Goal: Task Accomplishment & Management: Complete application form

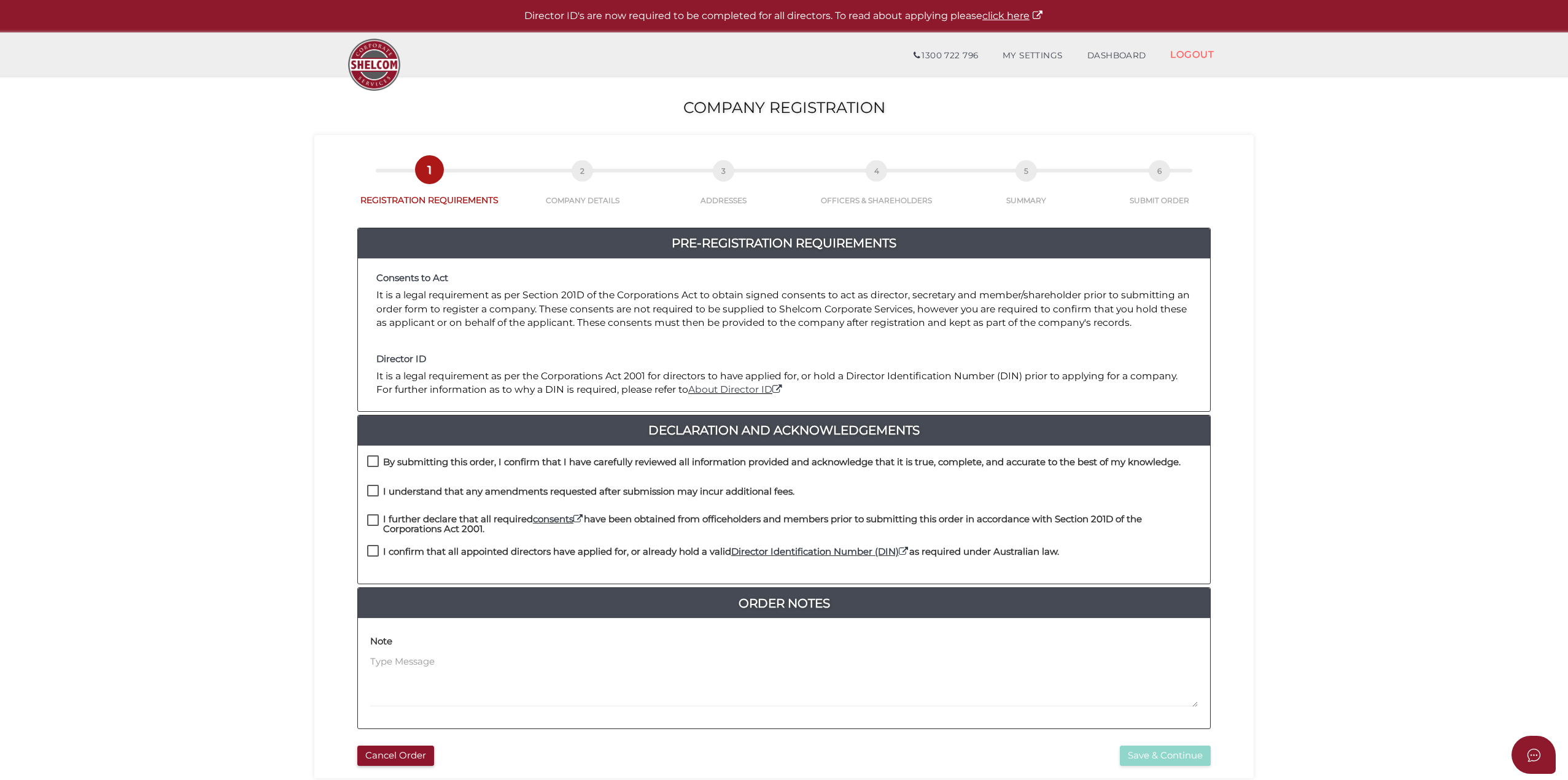
click at [373, 457] on label "By submitting this order, I confirm that I have carefully reviewed all informat…" at bounding box center [774, 465] width 814 height 16
checkbox input "true"
click at [374, 493] on label "I understand that any amendments requested after submission may incur additiona…" at bounding box center [581, 495] width 427 height 16
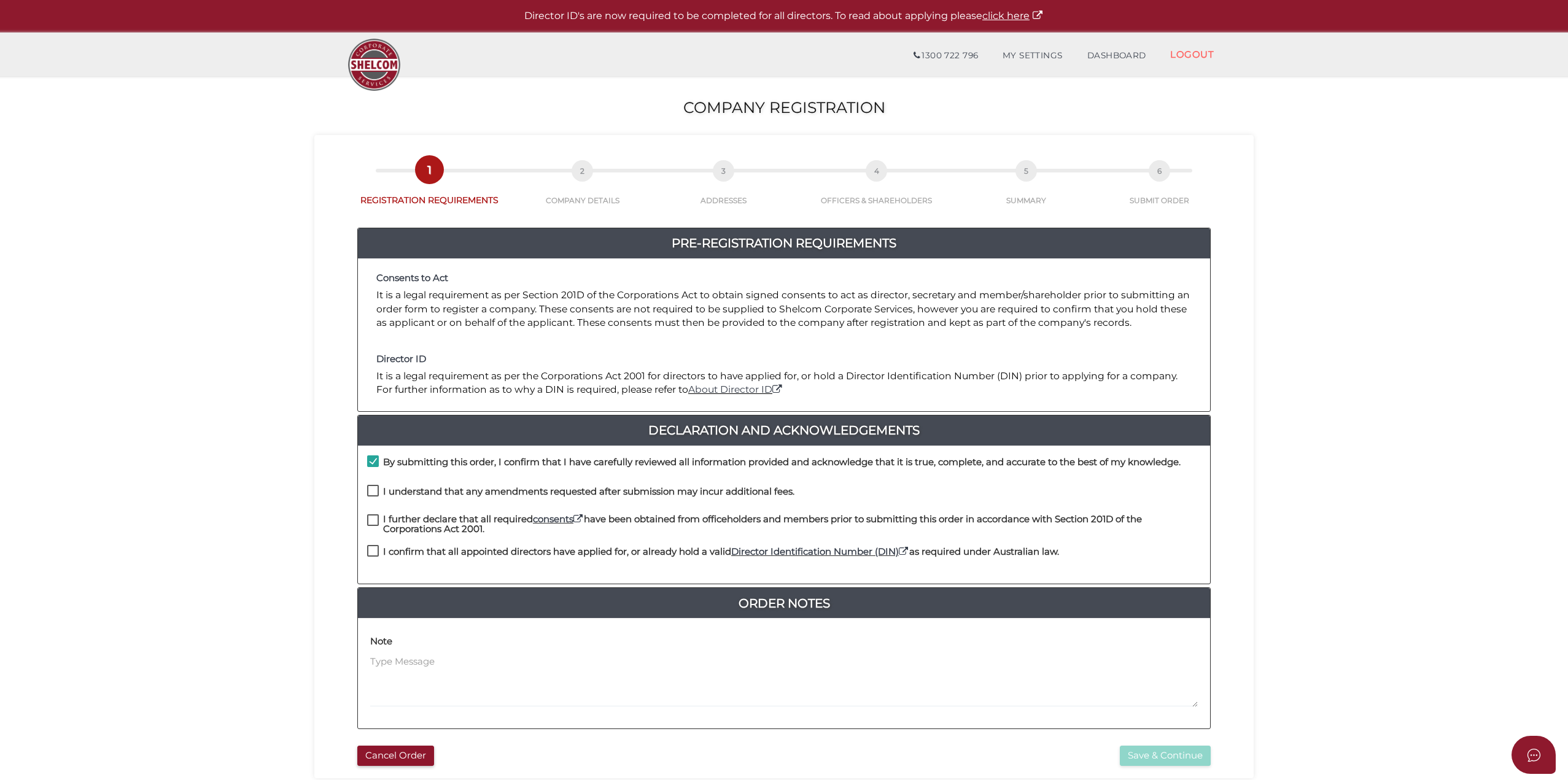
checkbox input "true"
click at [374, 526] on label "I further declare that all required consents have been obtained from officehold…" at bounding box center [784, 522] width 834 height 16
checkbox input "true"
click at [372, 560] on label "I confirm that all appointed directors have applied for, or already hold a vali…" at bounding box center [713, 554] width 692 height 16
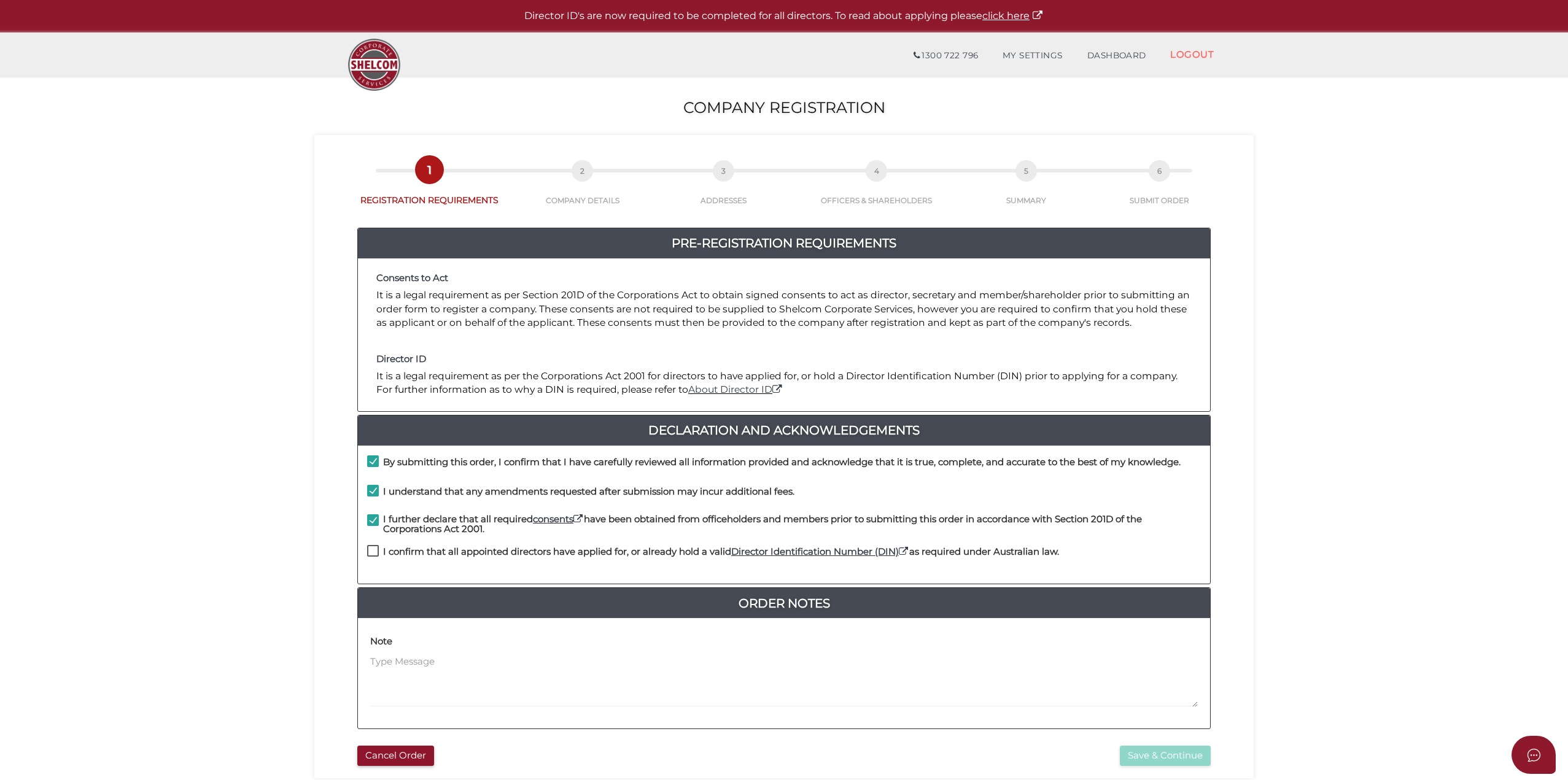
click at [372, 554] on label "I confirm that all appointed directors have applied for, or already hold a vali…" at bounding box center [713, 554] width 692 height 16
click at [369, 549] on label "I confirm that all appointed directors have applied for, or already hold a vali…" at bounding box center [713, 554] width 692 height 16
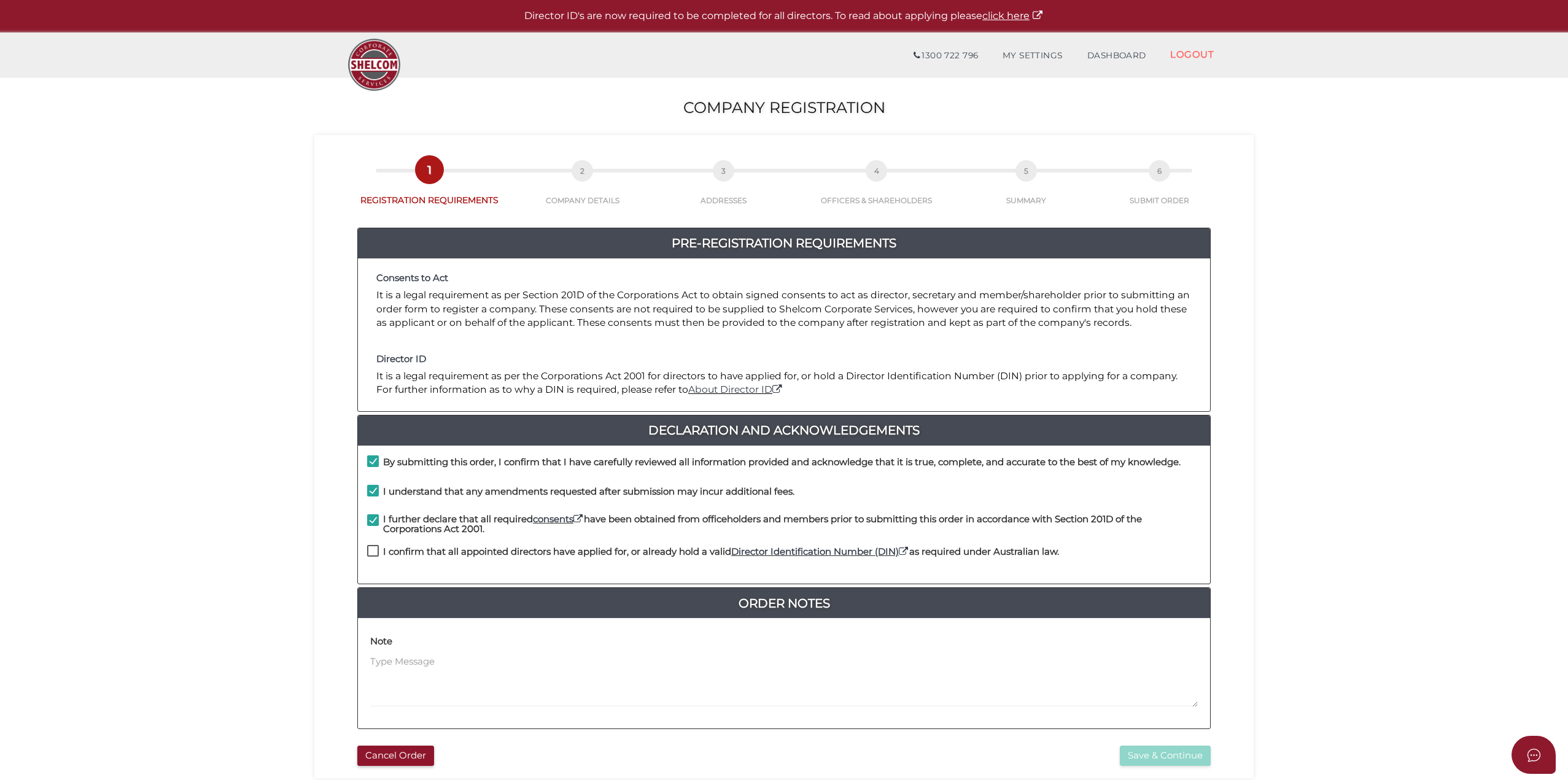
checkbox input "true"
click at [1169, 748] on button "Save & Continue" at bounding box center [1164, 756] width 90 height 20
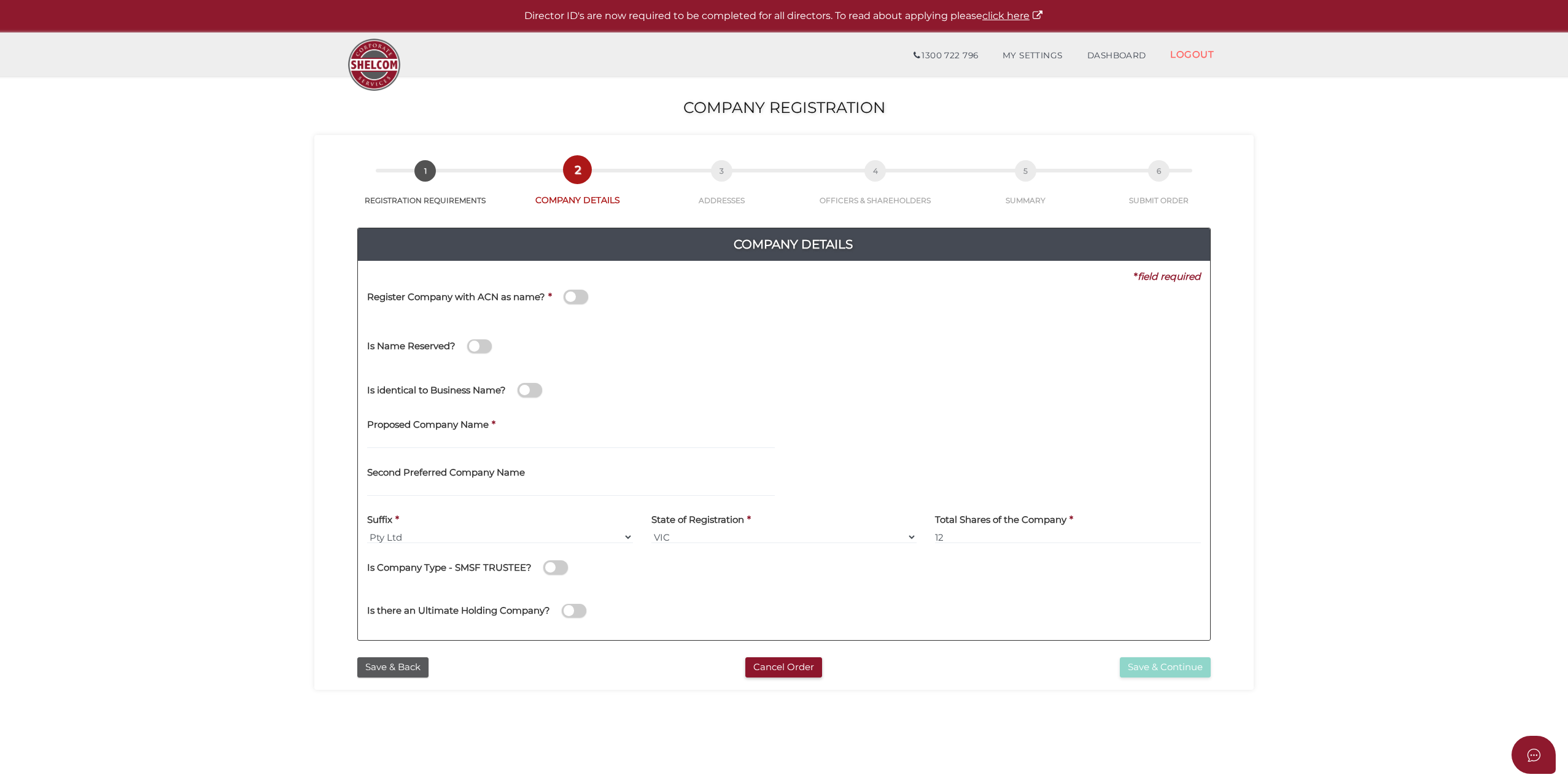
click at [422, 665] on button "Save & Back" at bounding box center [393, 668] width 72 height 20
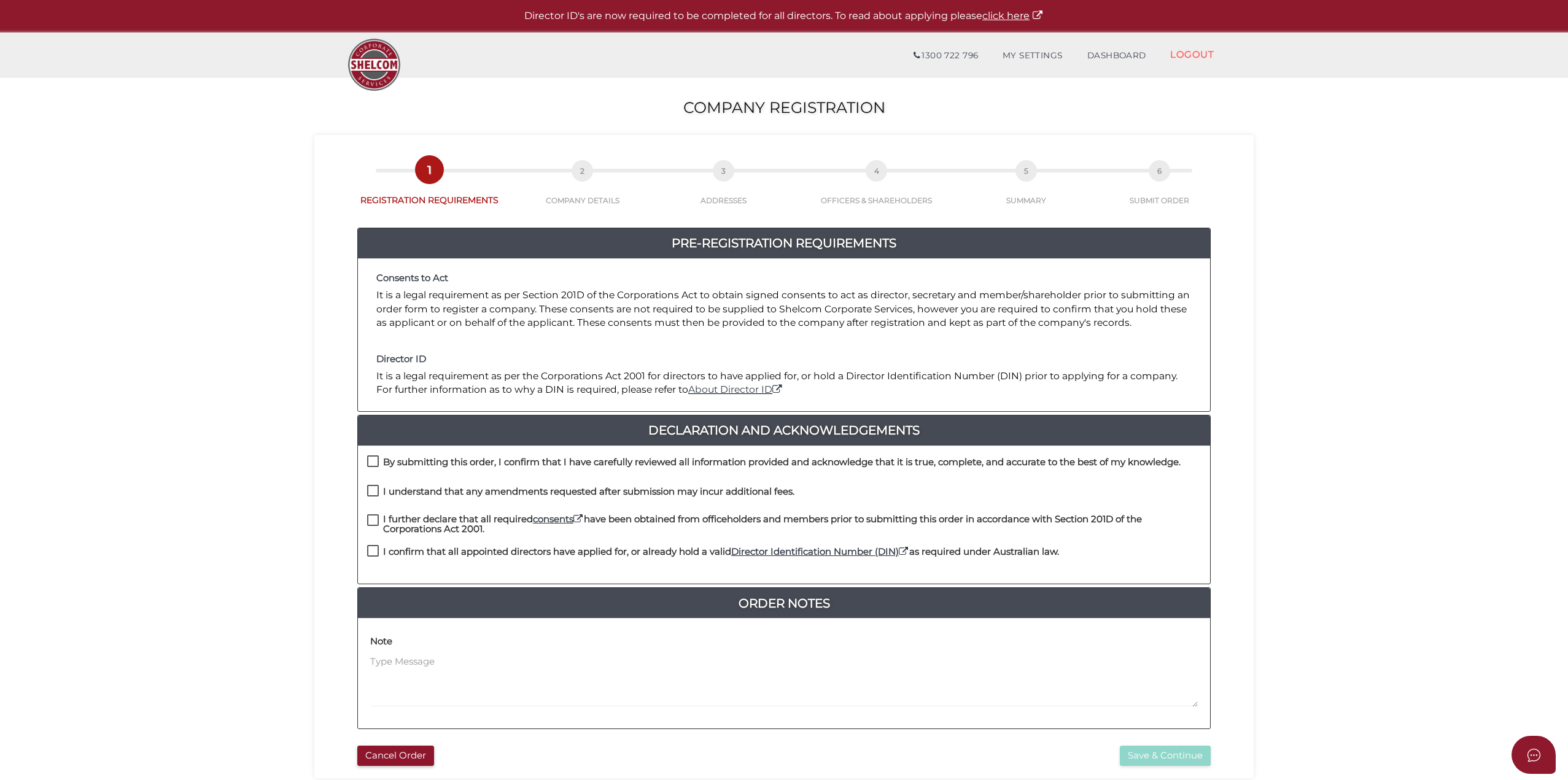
click at [407, 751] on button "Cancel Order" at bounding box center [396, 756] width 77 height 20
click at [367, 459] on div "By submitting this order, I confirm that I have carefully reviewed all informat…" at bounding box center [784, 469] width 852 height 29
click at [373, 488] on label "I understand that any amendments requested after submission may incur additiona…" at bounding box center [581, 495] width 427 height 16
checkbox input "true"
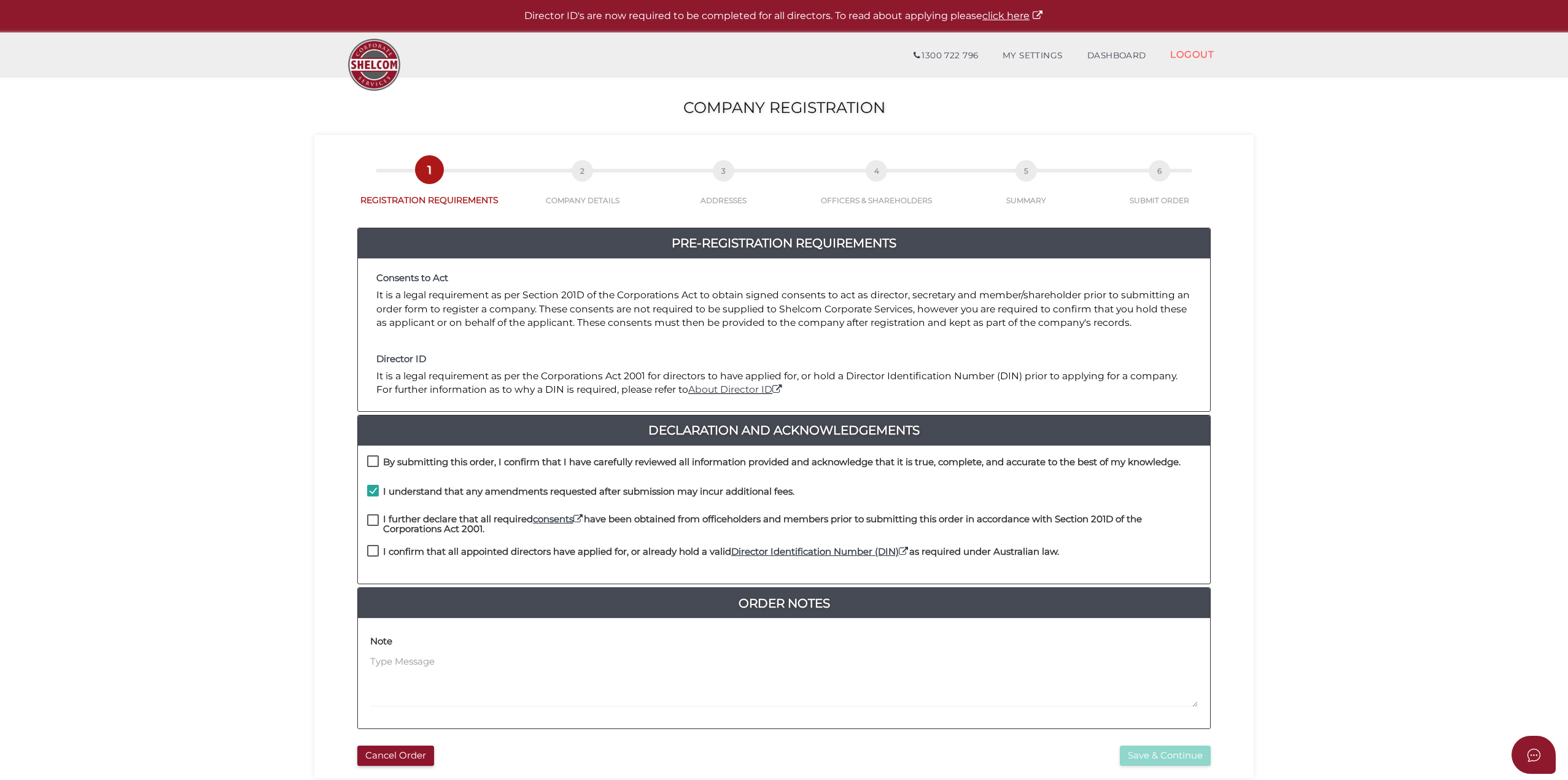
click at [370, 452] on div "By submitting this order, I confirm that I have carefully reviewed all informat…" at bounding box center [784, 515] width 852 height 138
click at [373, 460] on label "By submitting this order, I confirm that I have carefully reviewed all informat…" at bounding box center [774, 465] width 814 height 16
checkbox input "true"
click at [378, 517] on label "I further declare that all required consents have been obtained from officehold…" at bounding box center [784, 522] width 834 height 16
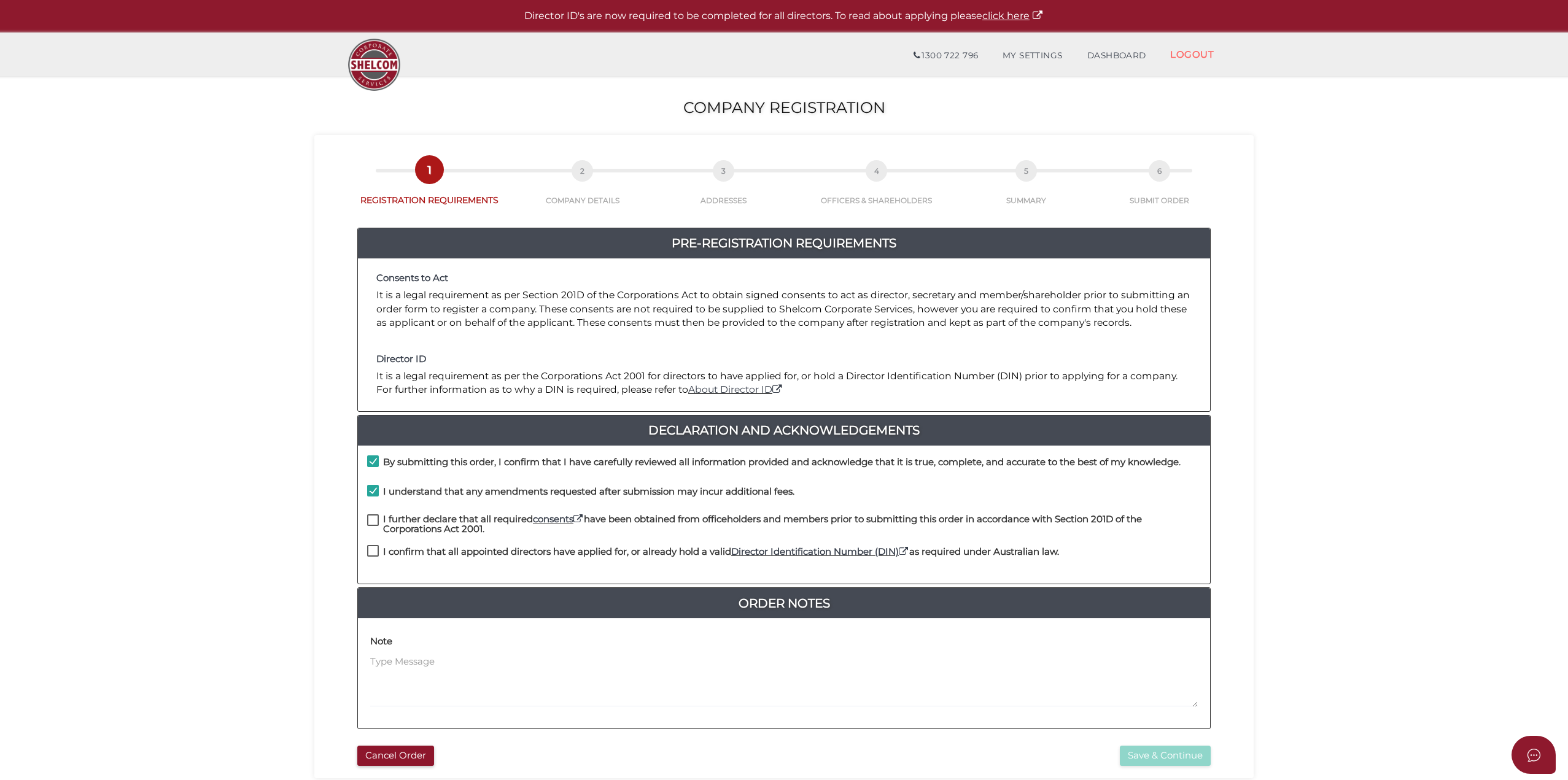
checkbox input "true"
click at [370, 556] on label "I confirm that all appointed directors have applied for, or already hold a vali…" at bounding box center [713, 554] width 692 height 16
checkbox input "true"
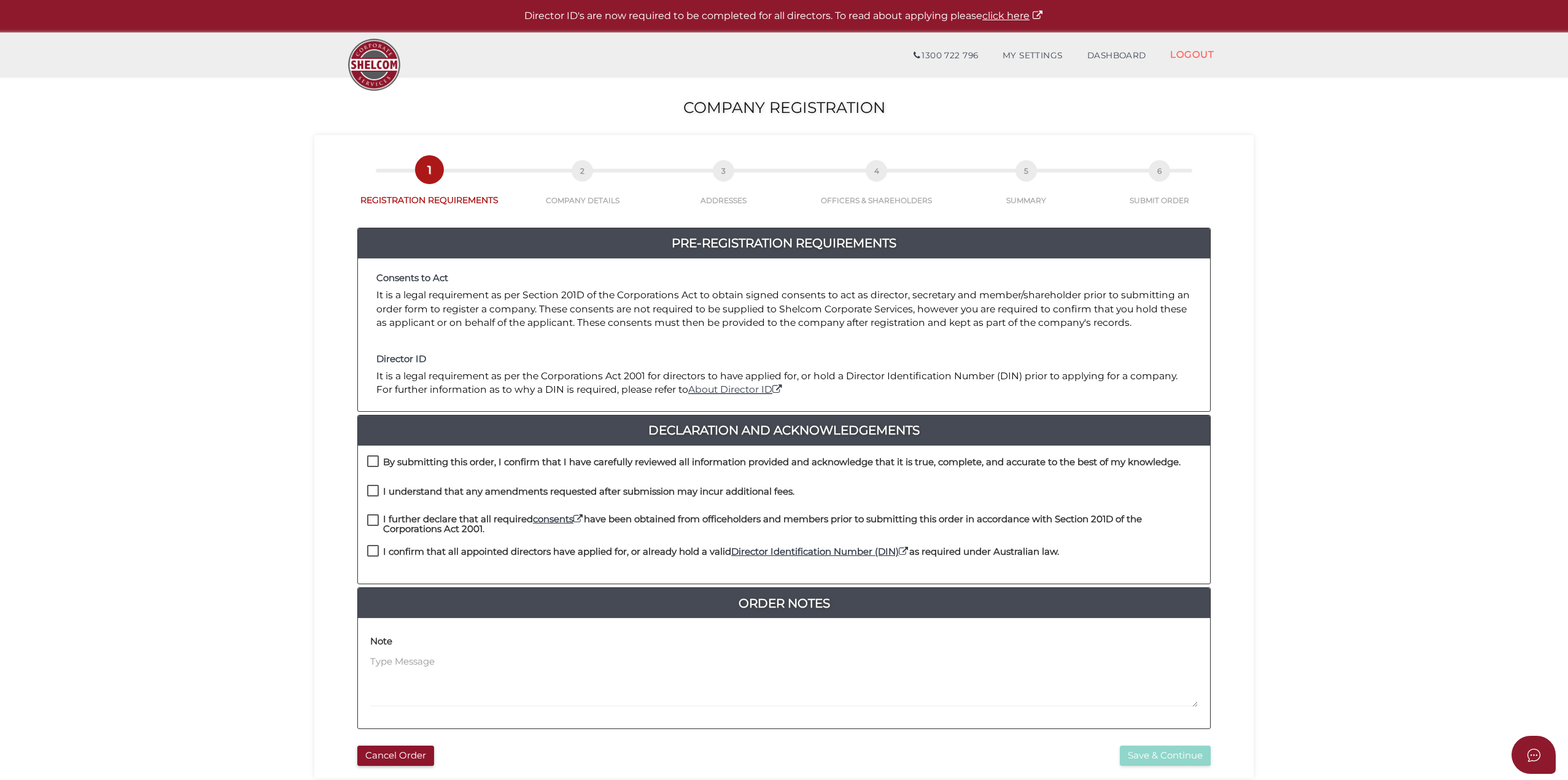
drag, startPoint x: 371, startPoint y: 460, endPoint x: 373, endPoint y: 482, distance: 22.1
click at [371, 460] on label "By submitting this order, I confirm that I have carefully reviewed all informat…" at bounding box center [774, 465] width 814 height 16
checkbox input "true"
click at [373, 493] on label "I understand that any amendments requested after submission may incur additiona…" at bounding box center [581, 495] width 427 height 16
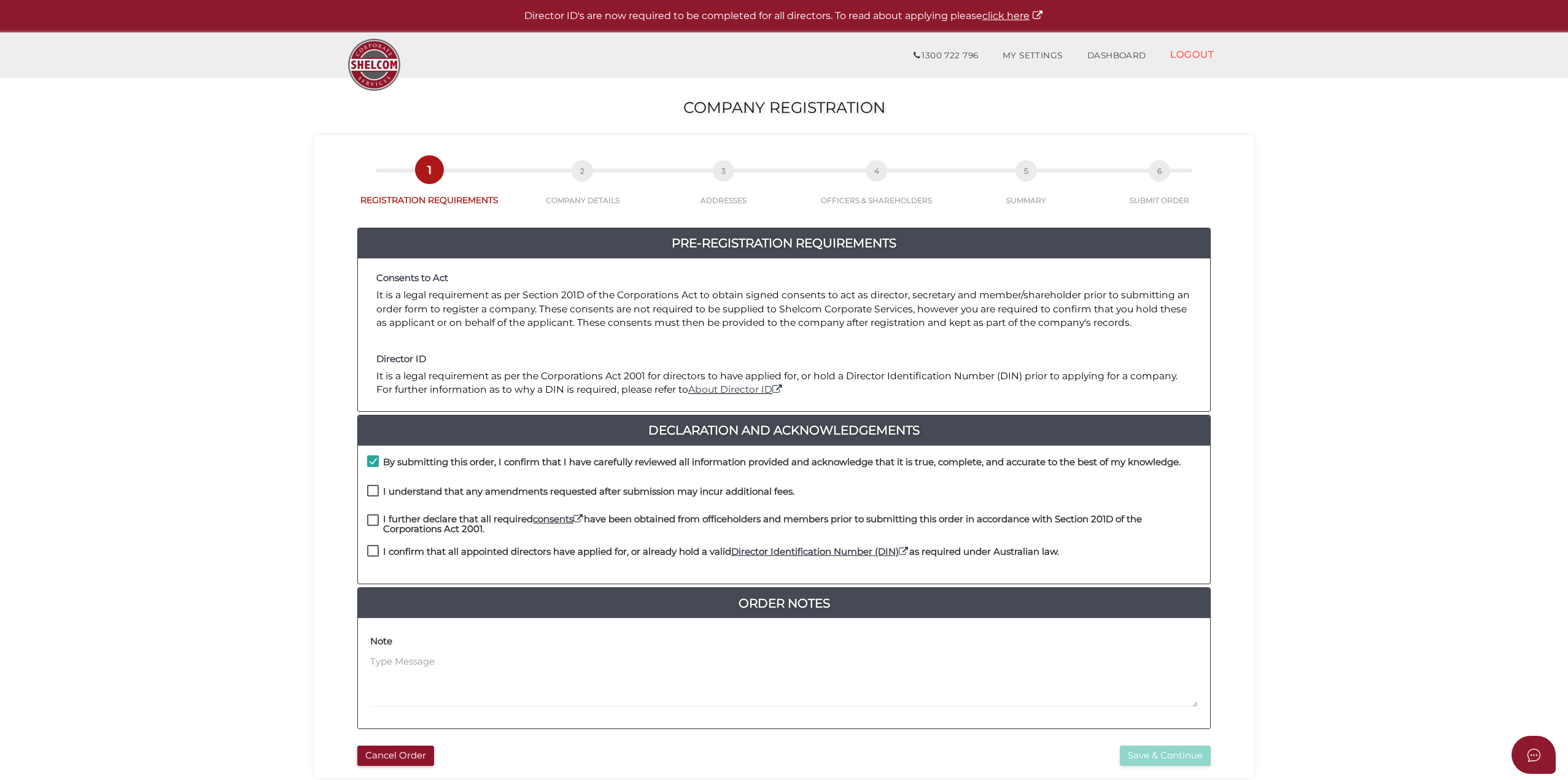
checkbox input "true"
click at [373, 520] on label "I further declare that all required consents have been obtained from officehold…" at bounding box center [784, 522] width 834 height 16
checkbox input "true"
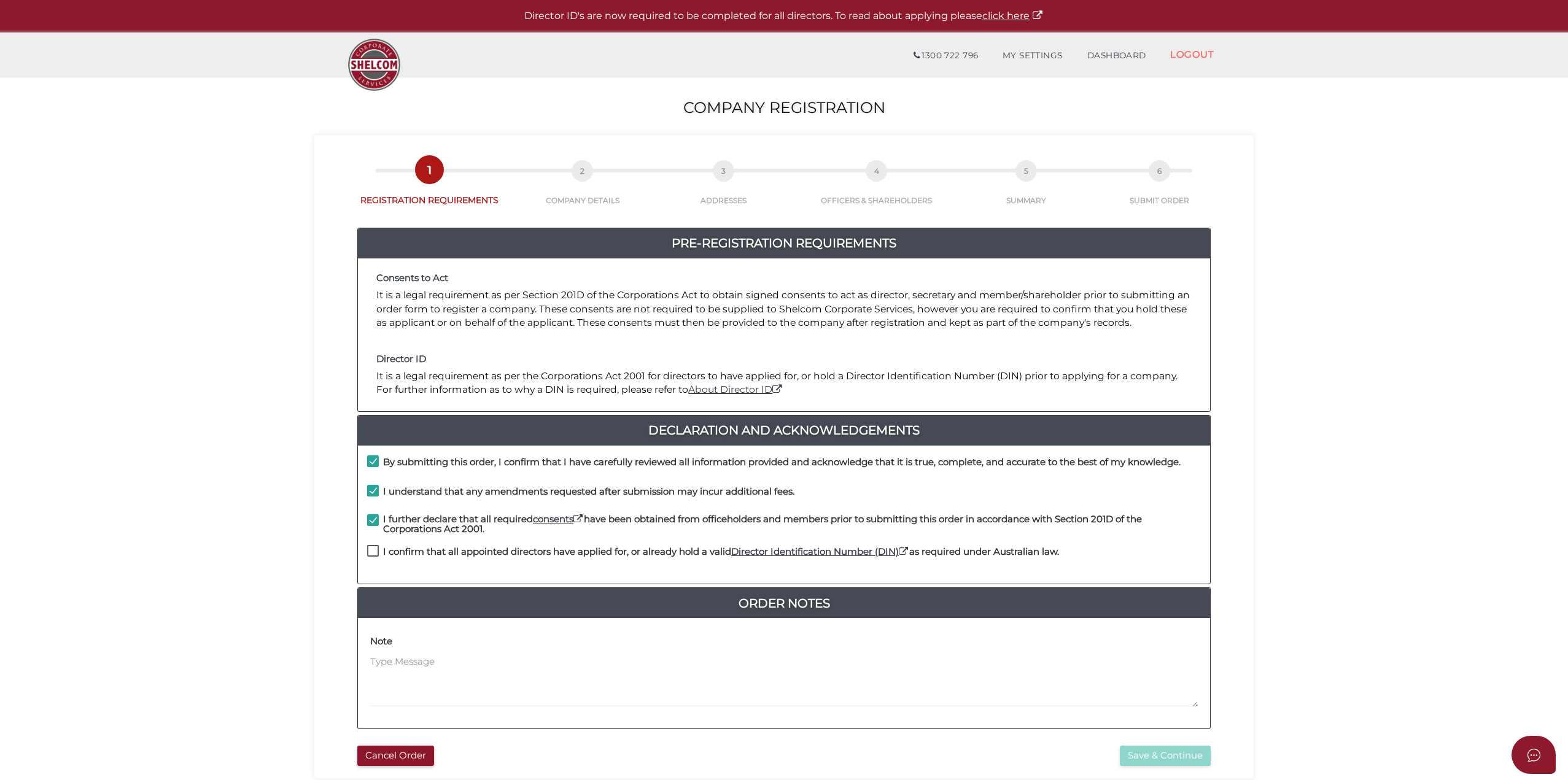
click at [373, 555] on label "I confirm that all appointed directors have applied for, or already hold a vali…" at bounding box center [713, 554] width 692 height 16
checkbox input "true"
click at [1149, 749] on button "Save & Continue" at bounding box center [1164, 756] width 90 height 20
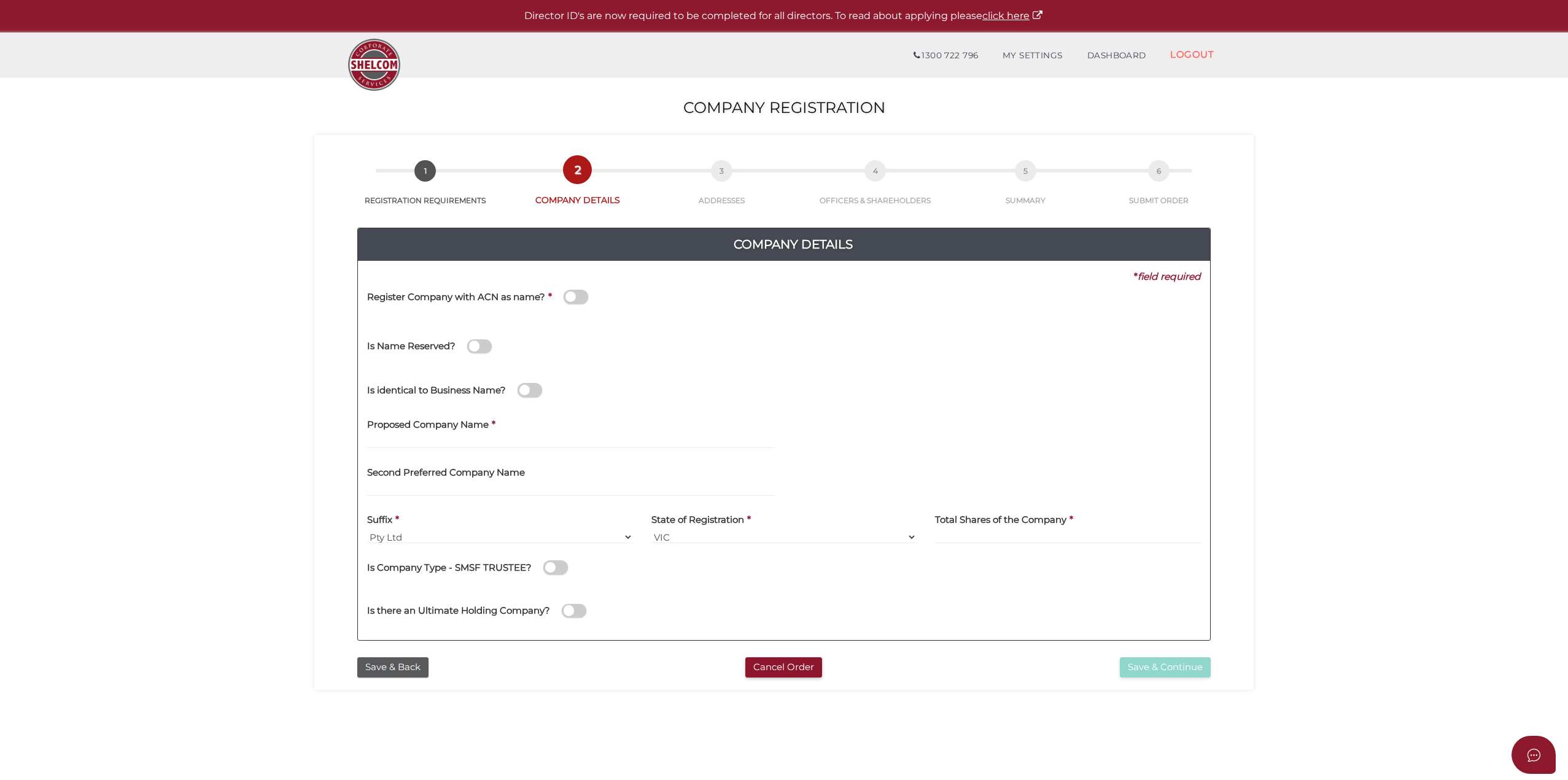
click at [591, 297] on div "Register Company with ACN as name? *" at bounding box center [581, 299] width 426 height 30
click at [452, 434] on label "Proposed Company Name" at bounding box center [428, 423] width 122 height 25
click at [452, 440] on input "text" at bounding box center [571, 441] width 408 height 13
type input "d"
type input "Hello"
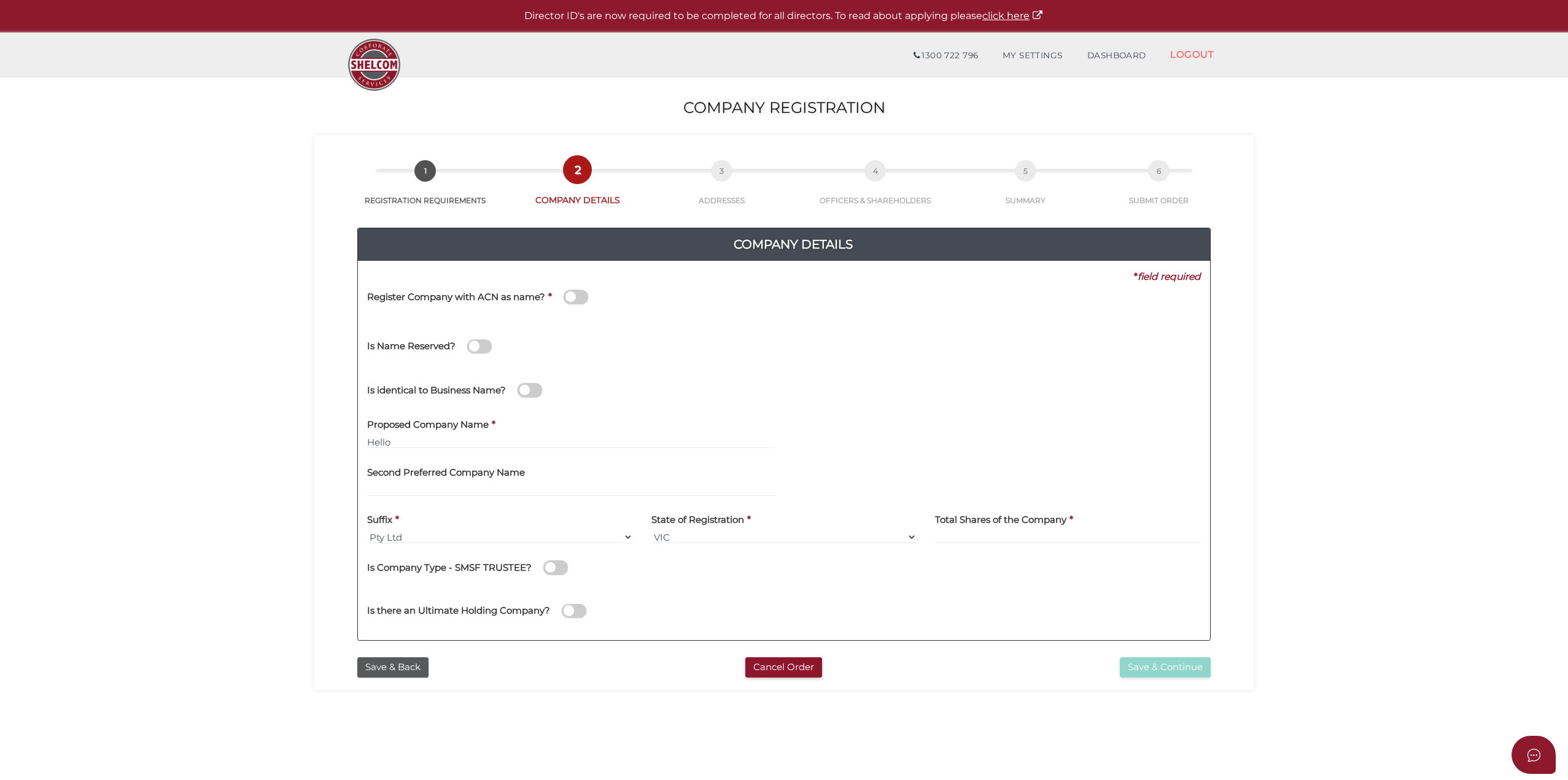
click at [766, 622] on div "Is there an Ultimate Holding Company?" at bounding box center [580, 609] width 445 height 43
click at [962, 535] on input at bounding box center [1068, 536] width 266 height 13
type input "12"
click at [989, 730] on section "Company Registration 68ba07822ba2f290714a769f62ad6d09 1 REGISTRATION REQUIREMEN…" at bounding box center [784, 458] width 1568 height 763
drag, startPoint x: 411, startPoint y: 438, endPoint x: 413, endPoint y: 484, distance: 46.0
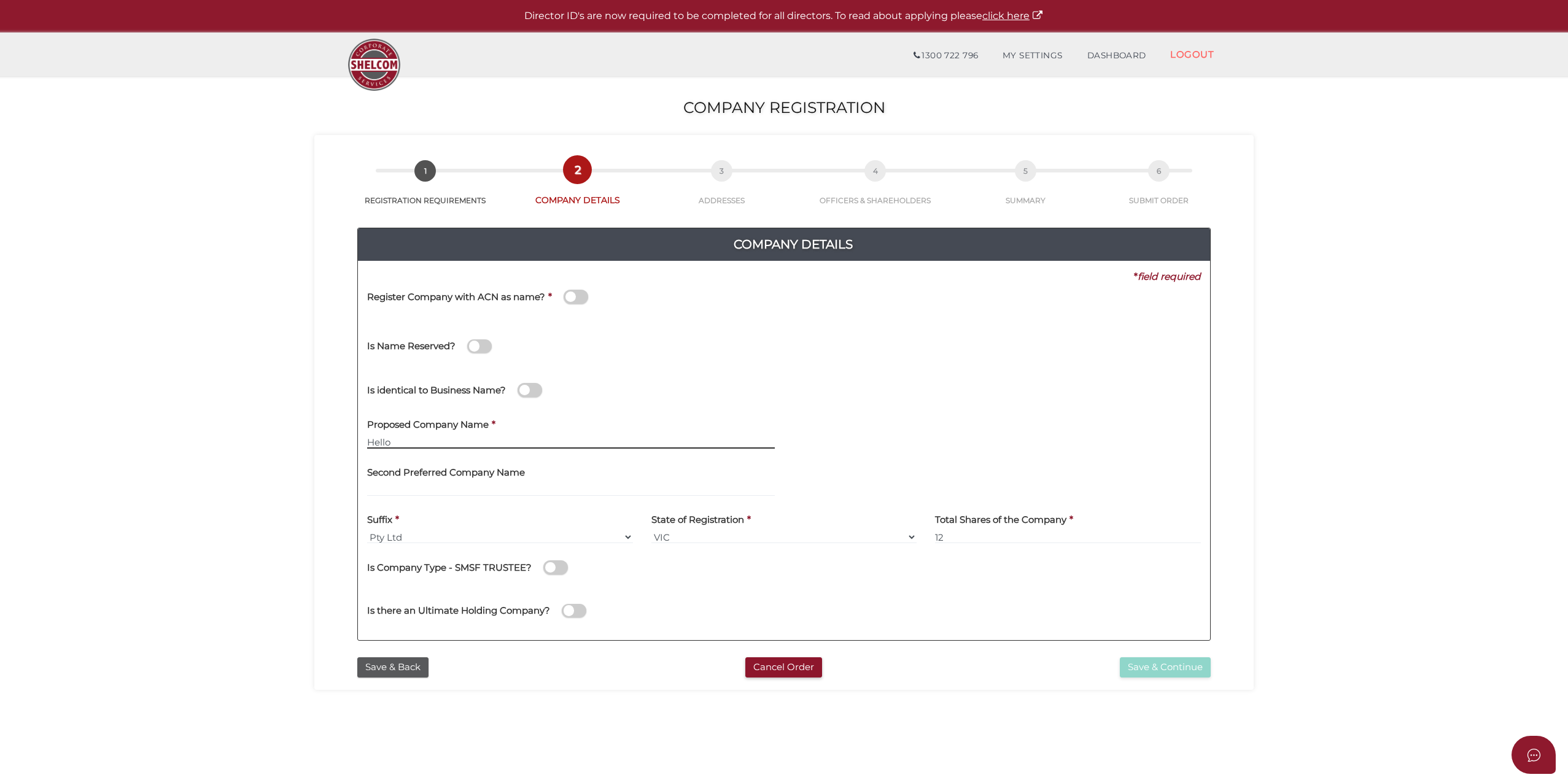
click at [412, 448] on input "Hello" at bounding box center [571, 441] width 408 height 13
click at [422, 493] on input "text" at bounding box center [571, 489] width 408 height 13
click at [965, 521] on h4 "Total Shares of the Company" at bounding box center [1001, 520] width 131 height 10
click at [529, 397] on div "Is identical to Business Name?" at bounding box center [509, 384] width 284 height 35
click at [533, 390] on span at bounding box center [529, 390] width 24 height 14
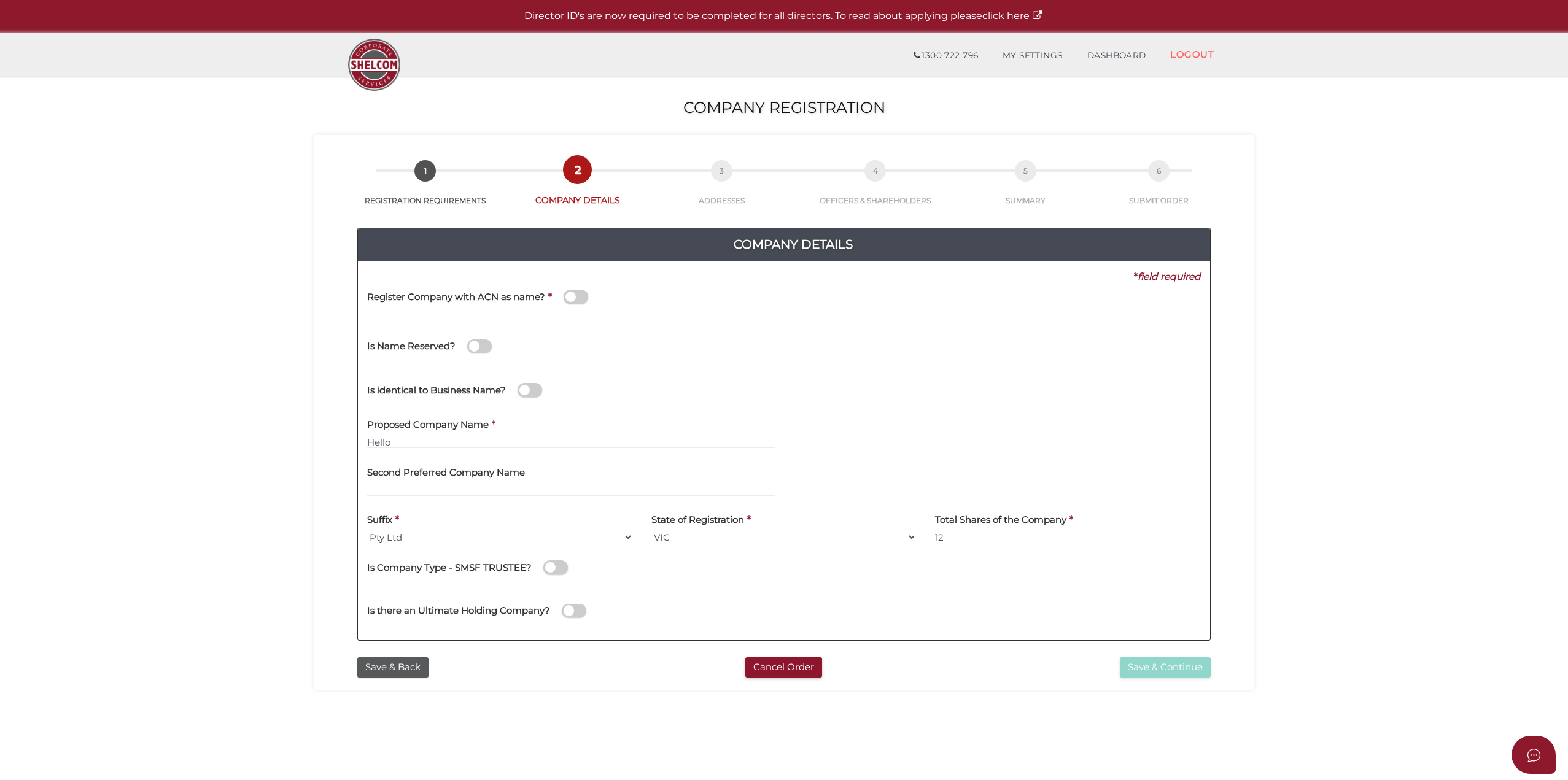
click at [0, 0] on input "checkbox" at bounding box center [0, 0] width 0 height 0
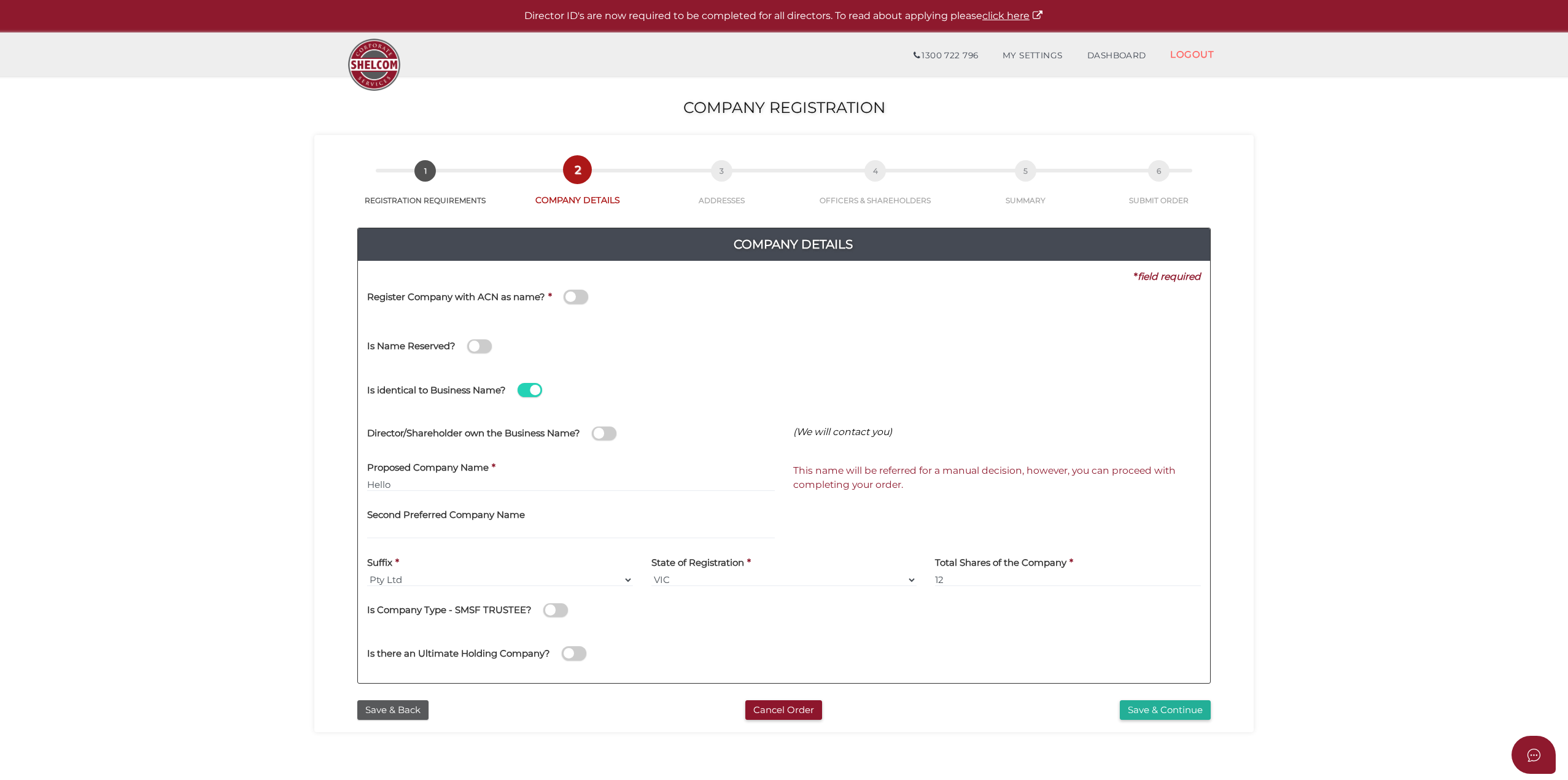
click at [532, 390] on span at bounding box center [529, 390] width 24 height 14
click at [0, 0] on input "checkbox" at bounding box center [0, 0] width 0 height 0
